Goal: Transaction & Acquisition: Obtain resource

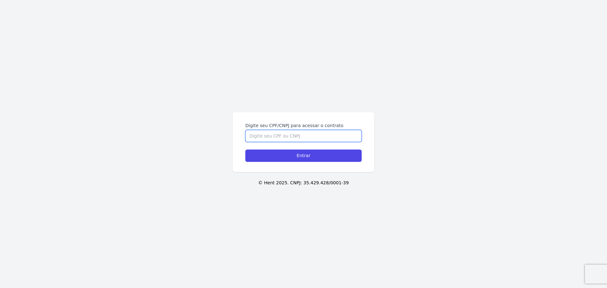
click at [302, 140] on input "Digite seu CPF/CNPJ para acessar o contrato" at bounding box center [304, 136] width 116 height 12
type input "14620135704"
click at [246, 150] on input "Entrar" at bounding box center [304, 156] width 116 height 12
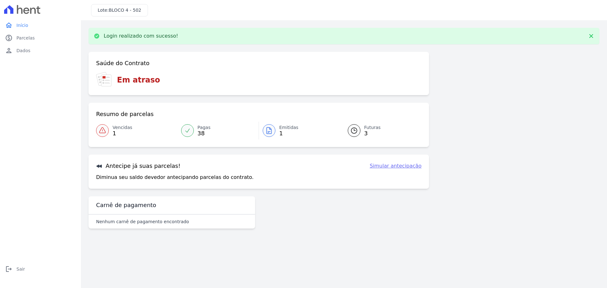
click at [138, 36] on p "Login realizado com sucesso!" at bounding box center [141, 36] width 75 height 6
click at [134, 67] on div "Saúde do Contrato Em atraso" at bounding box center [259, 73] width 341 height 43
click at [363, 131] on link "Futuras 3" at bounding box center [381, 131] width 82 height 18
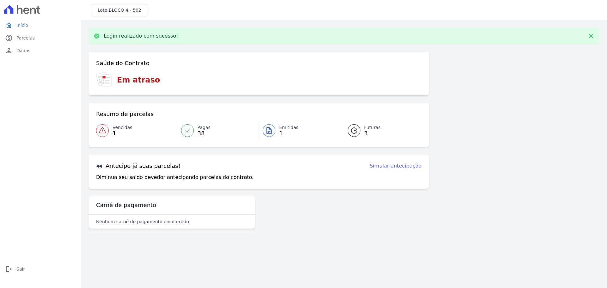
click at [113, 126] on span "Vencidas" at bounding box center [123, 127] width 20 height 7
click at [136, 167] on h3 "Antecipe já suas parcelas!" at bounding box center [138, 166] width 84 height 8
click at [369, 130] on span "Futuras" at bounding box center [372, 127] width 16 height 7
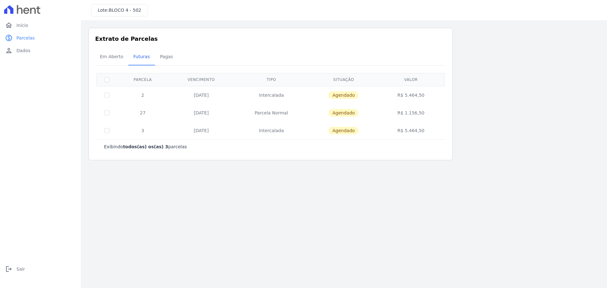
click at [199, 93] on td "20/12/2024" at bounding box center [201, 95] width 65 height 18
click at [200, 134] on td "20/12/2025" at bounding box center [201, 131] width 65 height 18
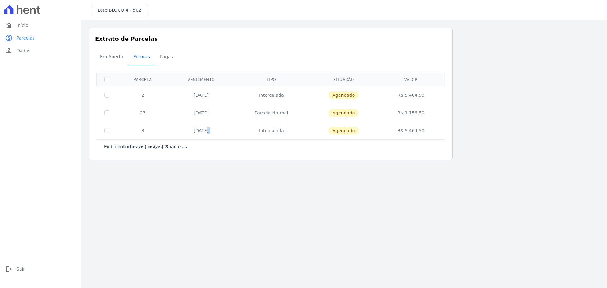
click at [200, 134] on td "20/12/2025" at bounding box center [201, 131] width 65 height 18
click at [201, 110] on td "10/11/2025" at bounding box center [201, 113] width 65 height 18
click at [199, 93] on td "20/12/2024" at bounding box center [201, 95] width 65 height 18
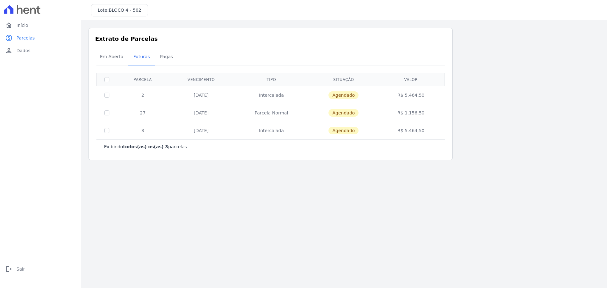
click at [199, 93] on td "20/12/2024" at bounding box center [201, 95] width 65 height 18
click at [257, 170] on main "Listagem de parcelas Baixar PDF Extrato de Parcelas Em Aberto Futuras Pagas 0 s…" at bounding box center [344, 154] width 526 height 268
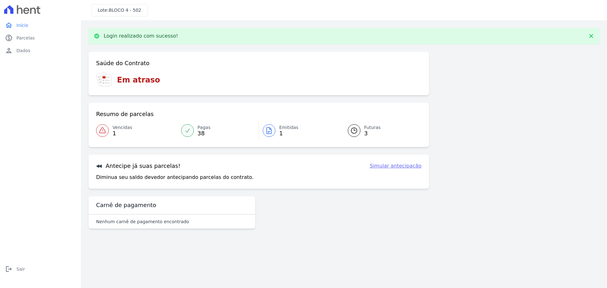
click at [119, 129] on span "Vencidas" at bounding box center [123, 127] width 20 height 7
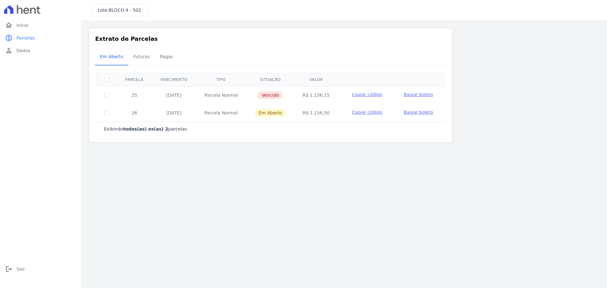
click at [417, 94] on span "Baixar boleto" at bounding box center [418, 94] width 29 height 5
